Goal: Check status: Check status

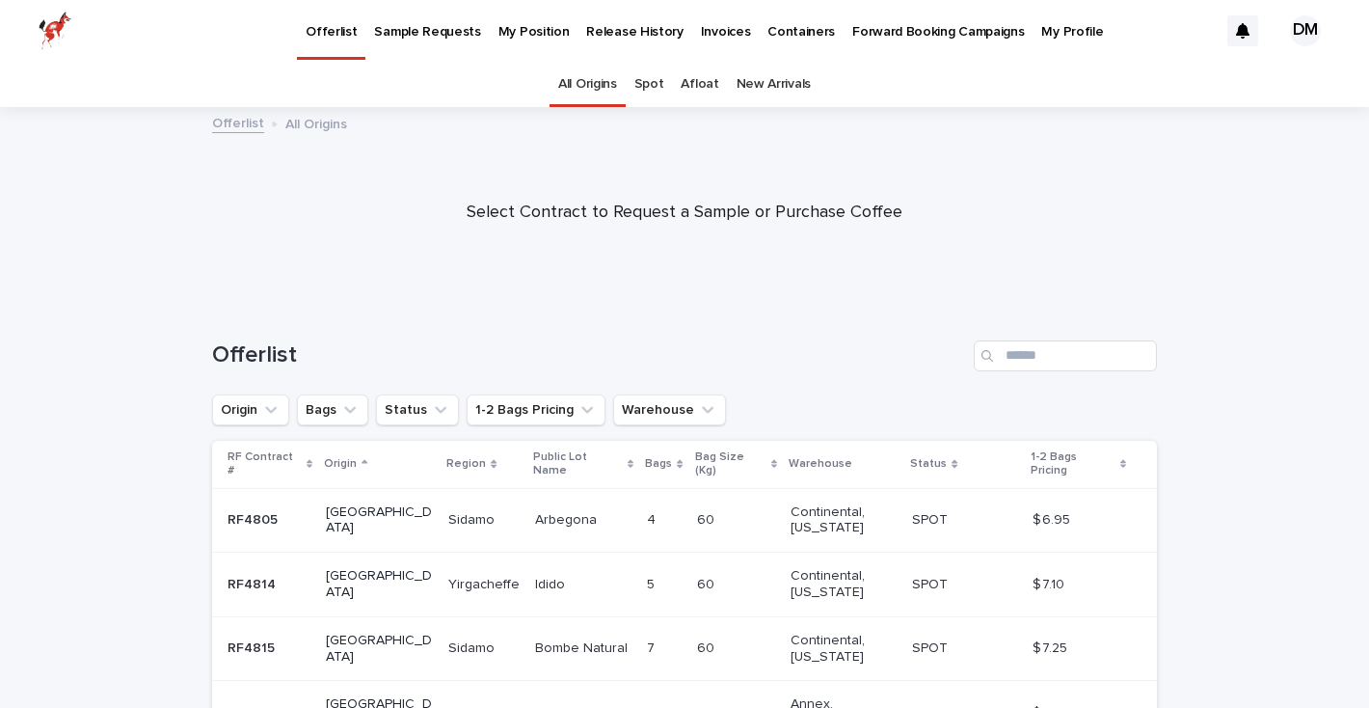
click at [526, 34] on p "My Position" at bounding box center [533, 20] width 71 height 40
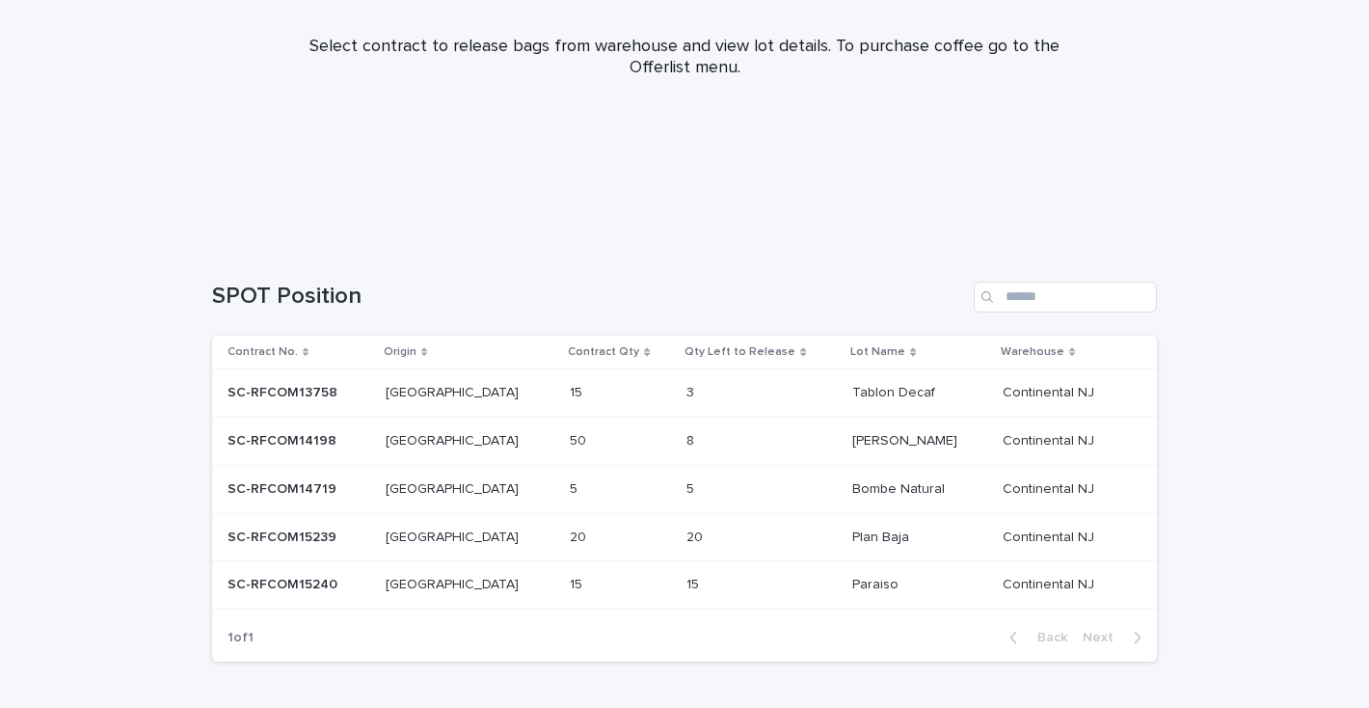
scroll to position [317, 0]
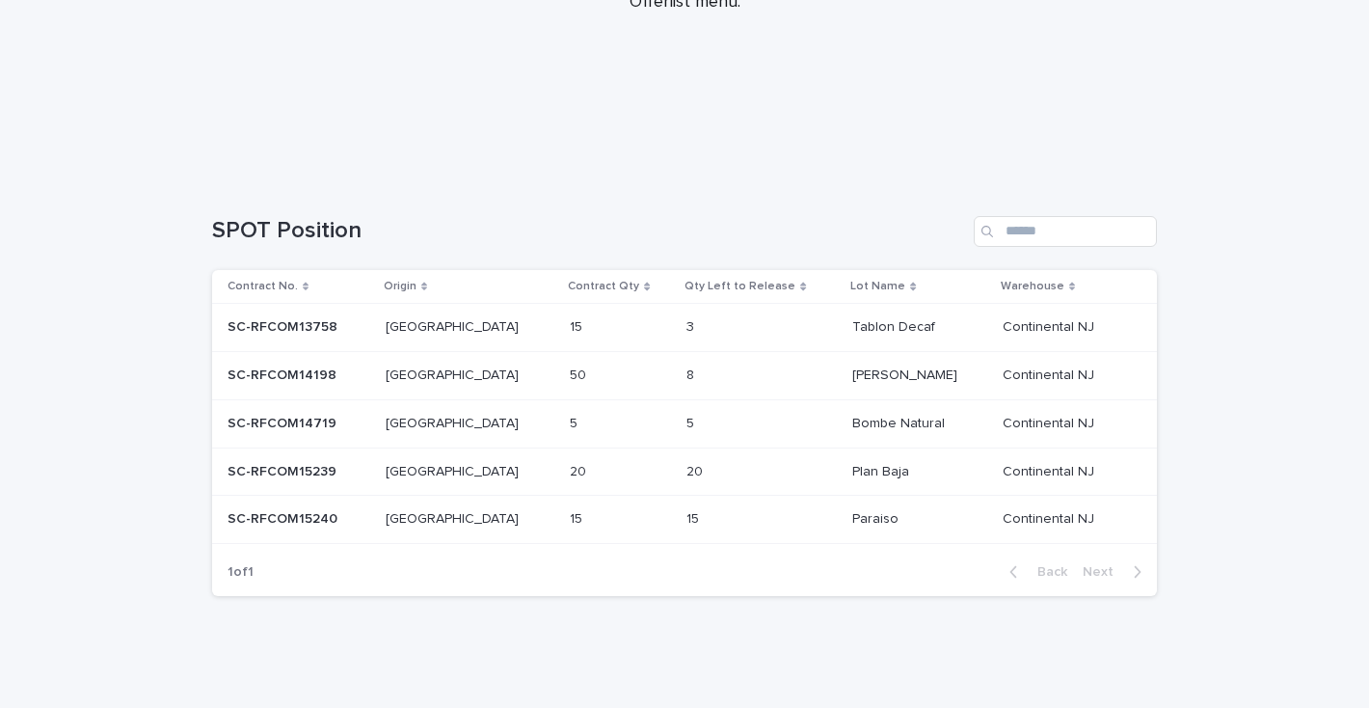
click at [464, 384] on div "[GEOGRAPHIC_DATA] [GEOGRAPHIC_DATA]" at bounding box center [471, 376] width 170 height 32
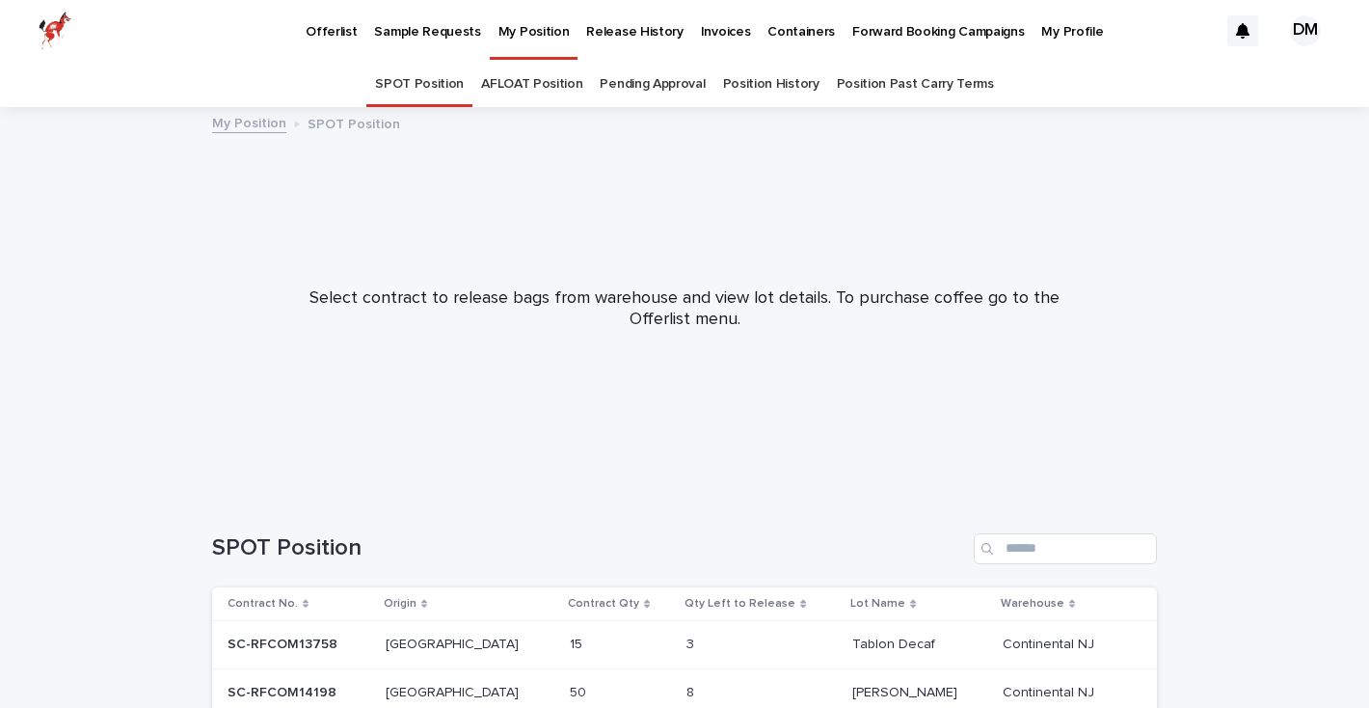
click at [47, 26] on img at bounding box center [55, 31] width 33 height 39
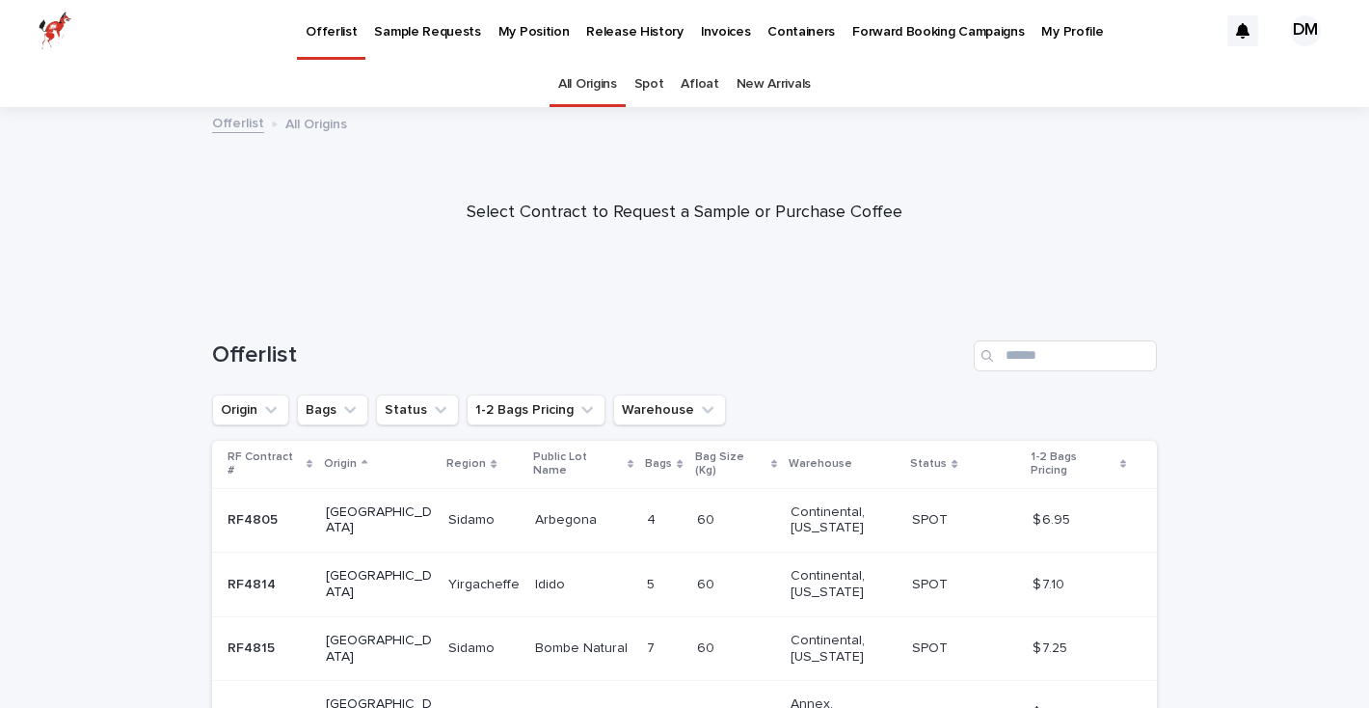
click at [1008, 375] on div "Offerlist" at bounding box center [684, 348] width 945 height 93
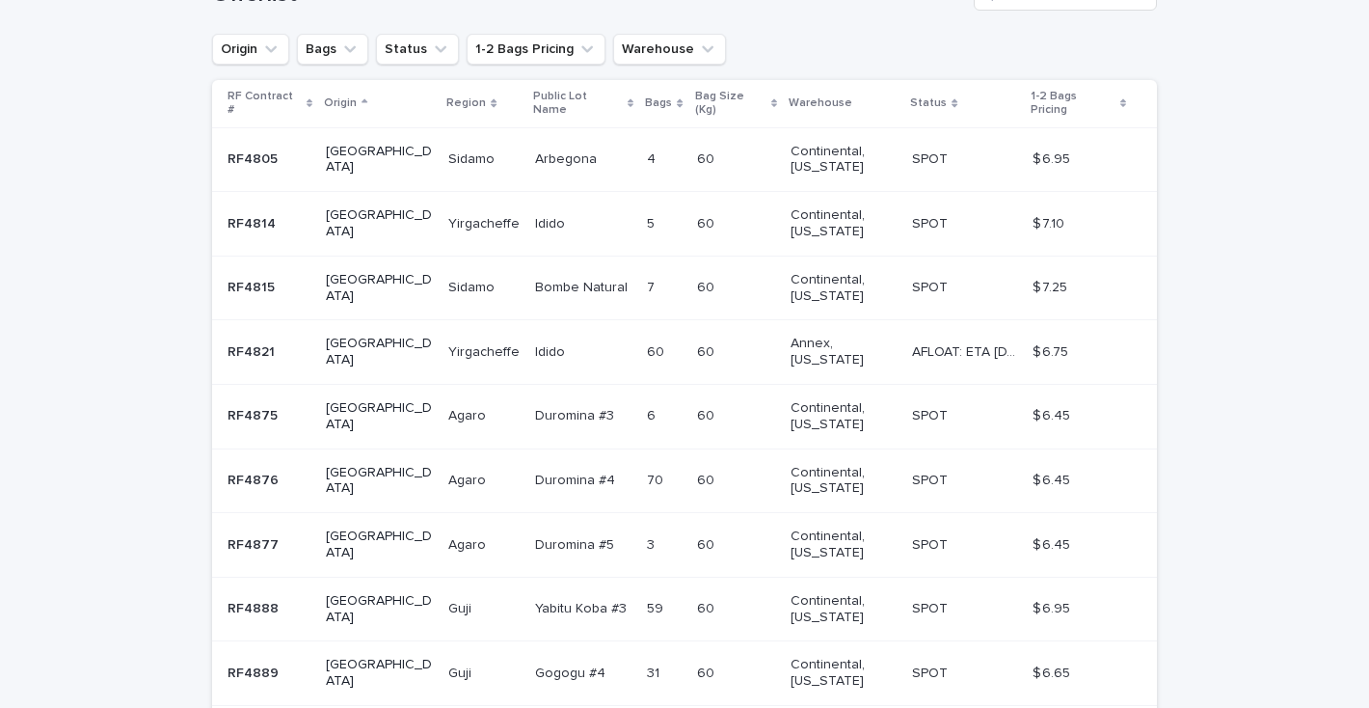
scroll to position [364, 0]
